Goal: Transaction & Acquisition: Purchase product/service

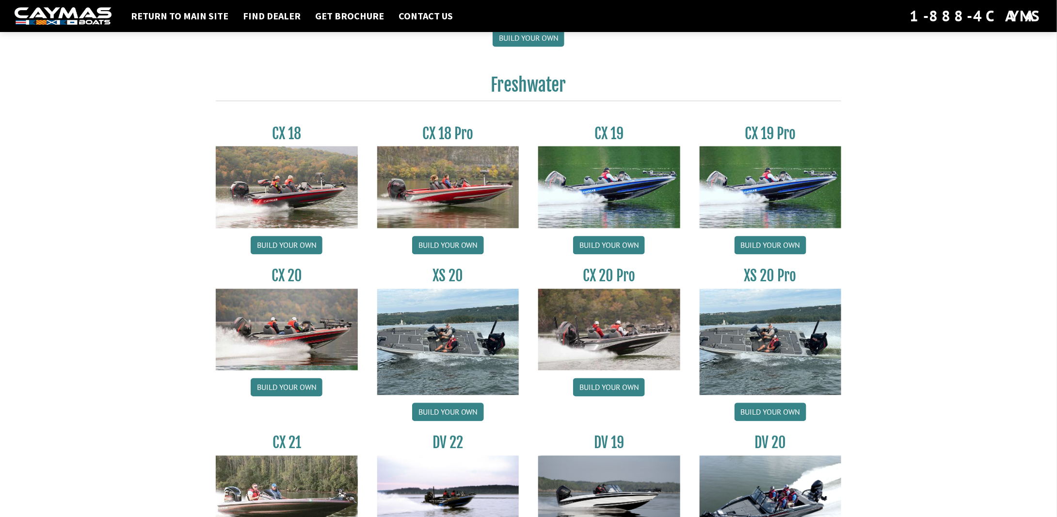
scroll to position [744, 0]
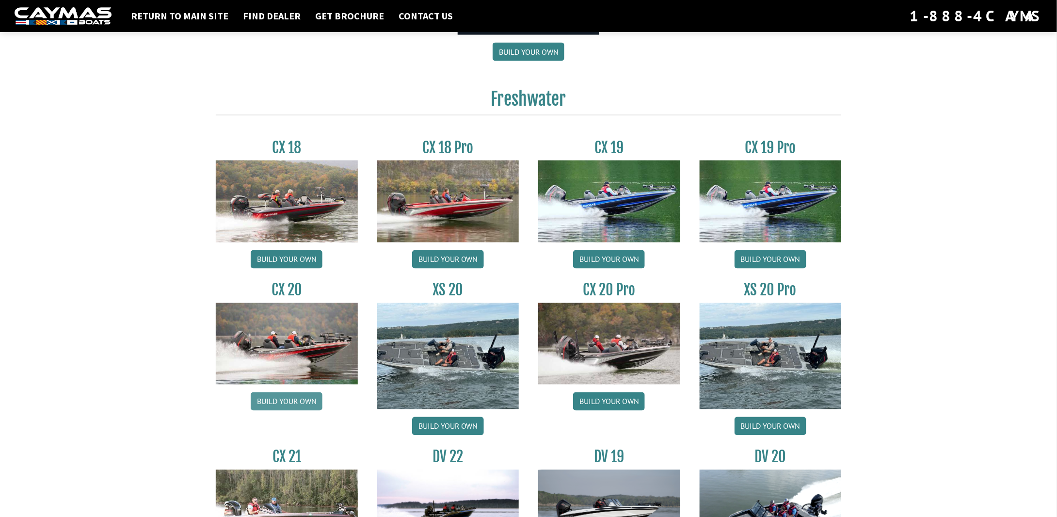
click at [294, 392] on link "Build your own" at bounding box center [287, 401] width 72 height 18
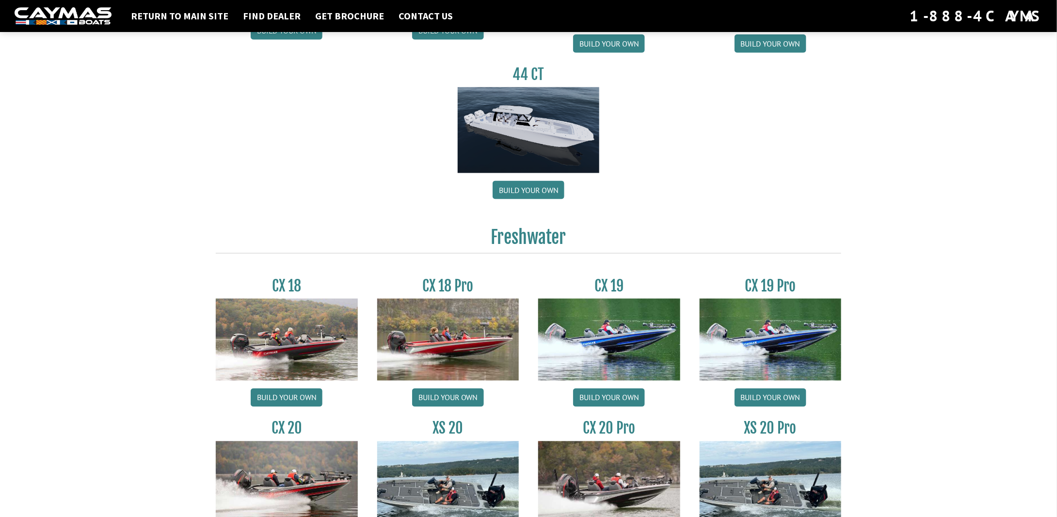
scroll to position [578, 0]
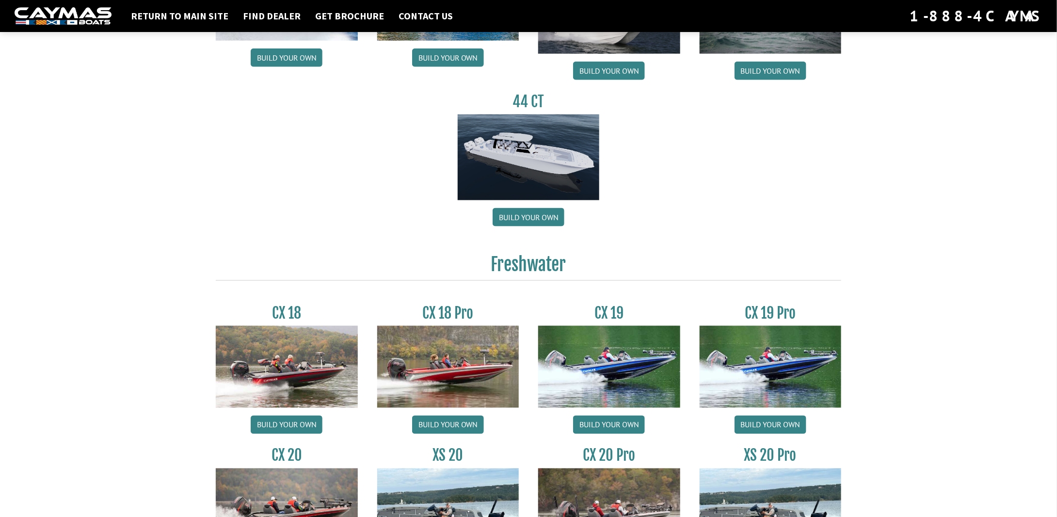
click at [769, 342] on img at bounding box center [771, 366] width 142 height 81
click at [774, 416] on link "Build your own" at bounding box center [771, 425] width 72 height 18
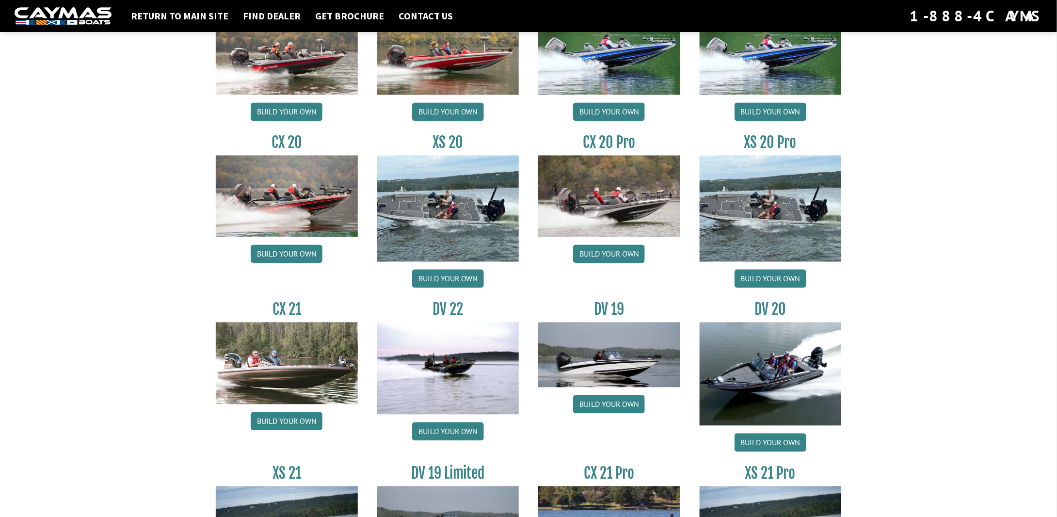
scroll to position [895, 0]
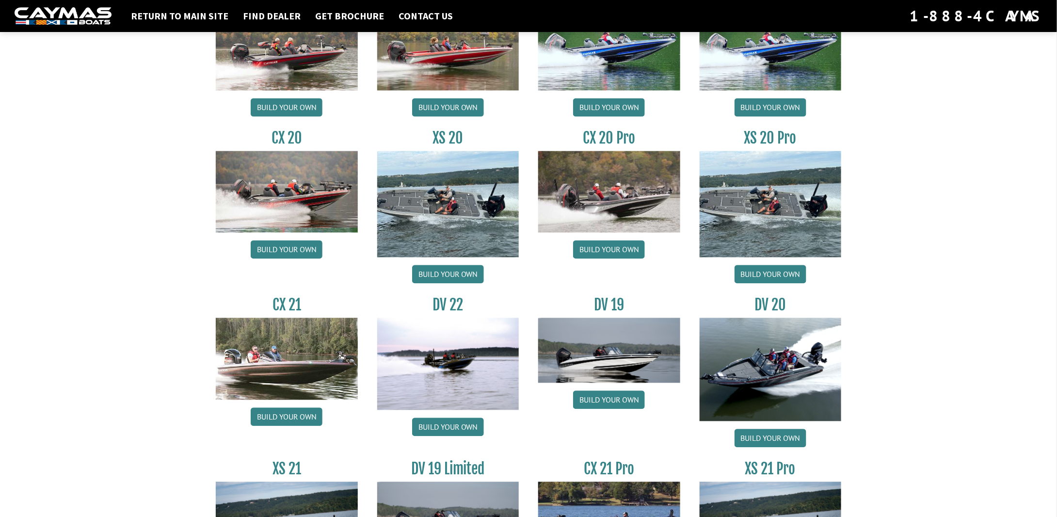
click at [615, 159] on img at bounding box center [609, 191] width 142 height 81
click at [611, 241] on link "Build your own" at bounding box center [609, 250] width 72 height 18
click at [769, 265] on link "Build your own" at bounding box center [771, 274] width 72 height 18
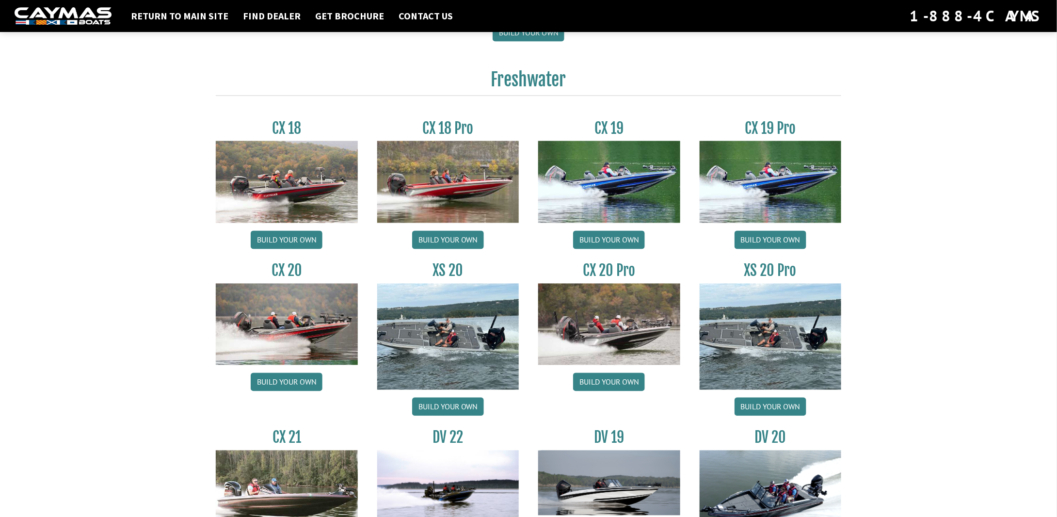
scroll to position [767, 0]
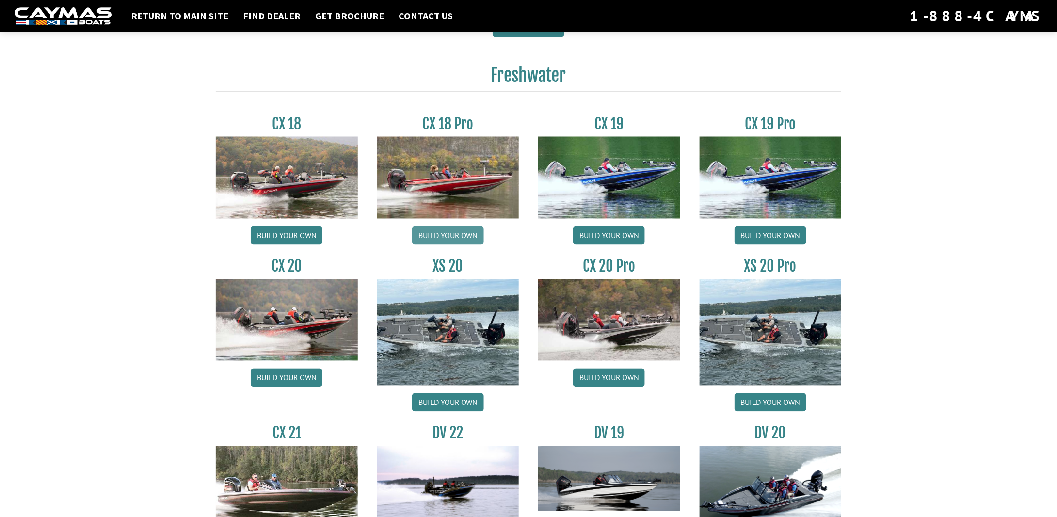
click at [433, 227] on link "Build your own" at bounding box center [448, 236] width 72 height 18
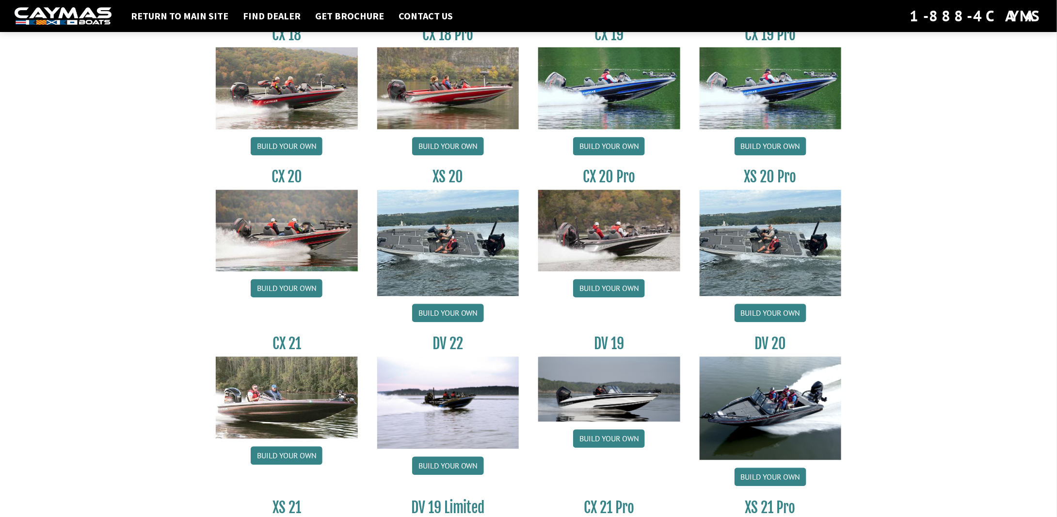
scroll to position [857, 0]
click at [292, 279] on link "Build your own" at bounding box center [287, 288] width 72 height 18
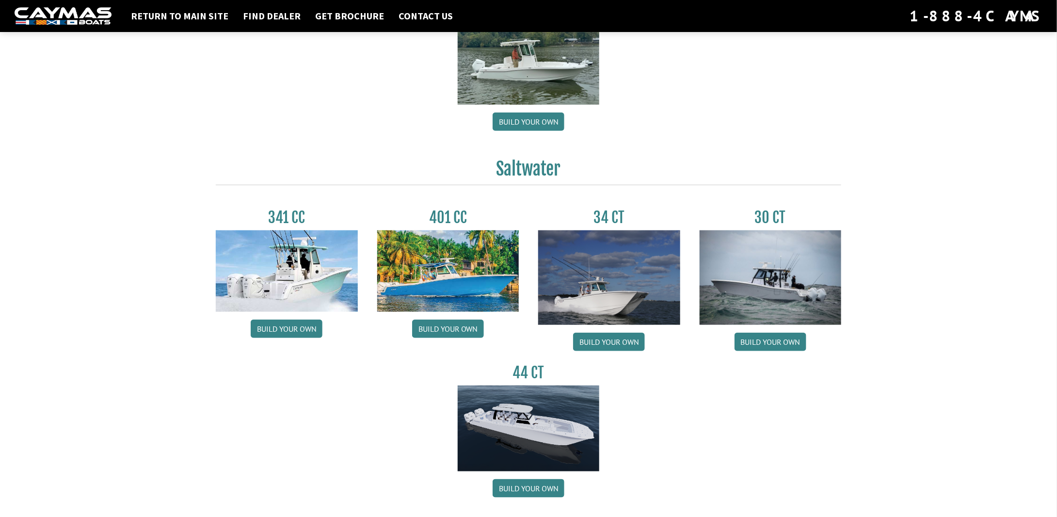
scroll to position [0, 0]
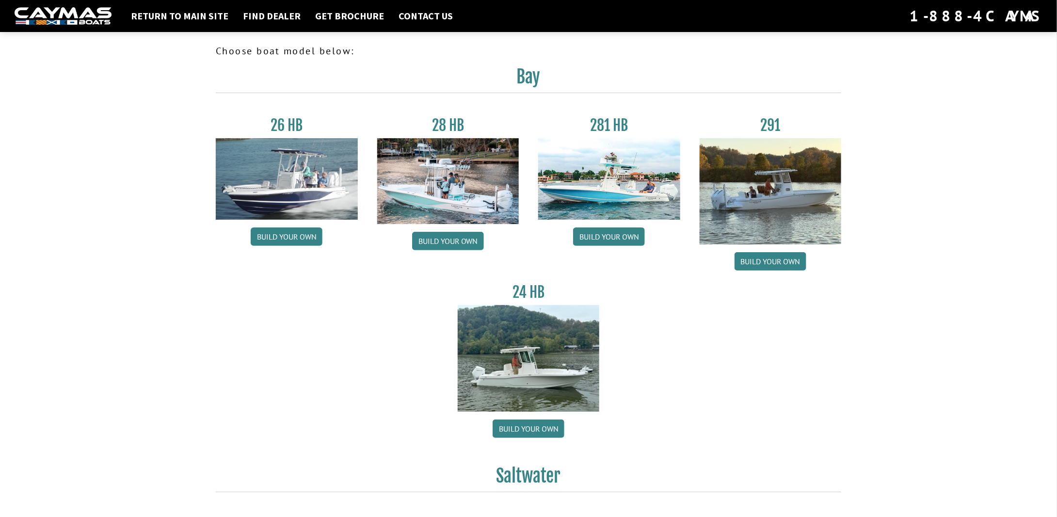
drag, startPoint x: 170, startPoint y: 247, endPoint x: 150, endPoint y: 263, distance: 25.5
